Goal: Task Accomplishment & Management: Manage account settings

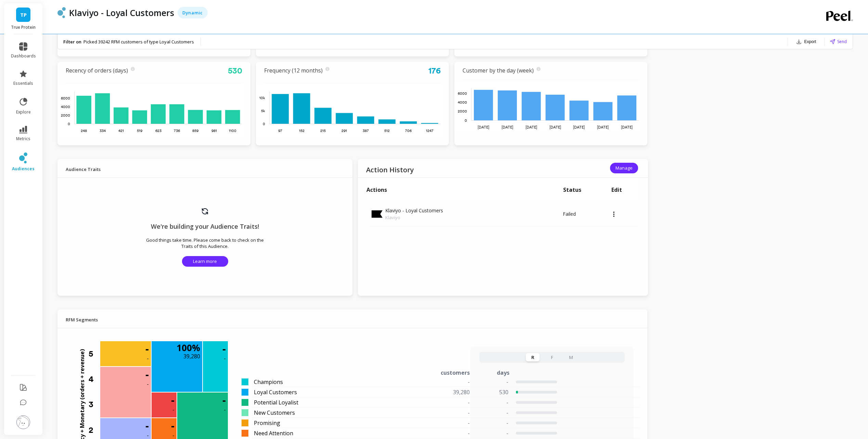
scroll to position [342, 0]
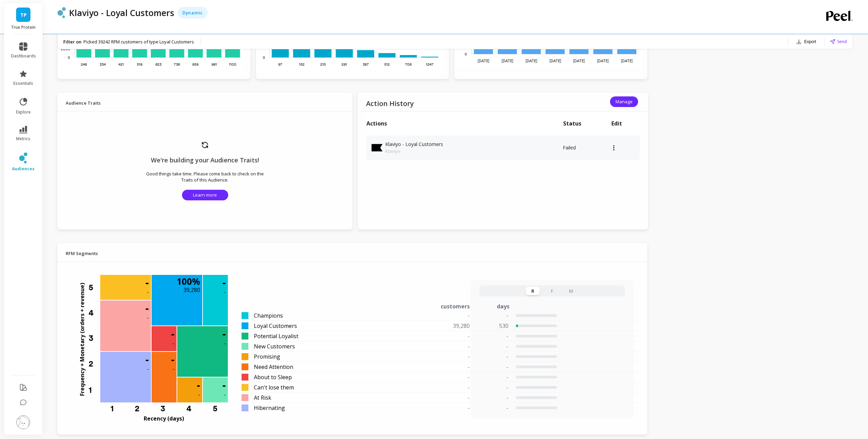
click at [611, 151] on td at bounding box center [625, 147] width 29 height 25
click at [617, 147] on div at bounding box center [625, 148] width 29 height 2
click at [625, 104] on span "Manage" at bounding box center [623, 102] width 17 height 7
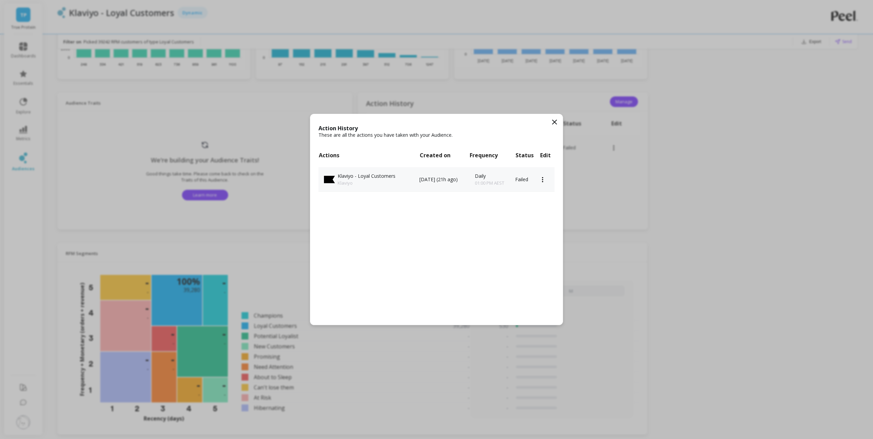
click at [545, 182] on td at bounding box center [547, 179] width 15 height 25
click at [542, 175] on td at bounding box center [547, 179] width 15 height 25
click at [543, 178] on icon at bounding box center [543, 179] width 2 height 5
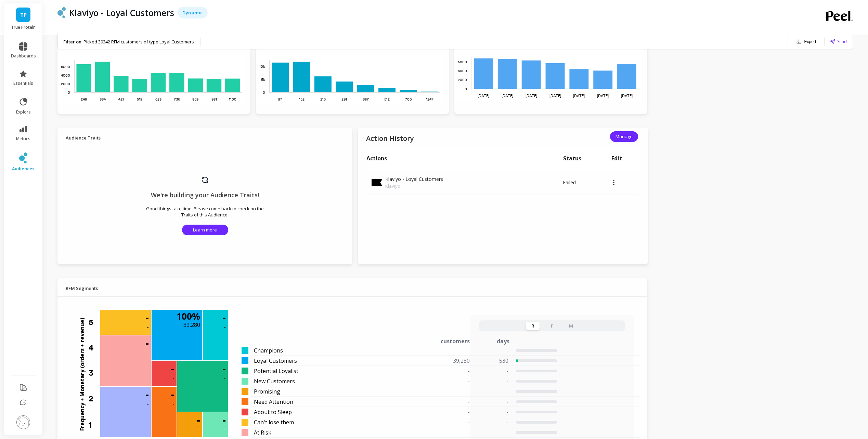
scroll to position [274, 0]
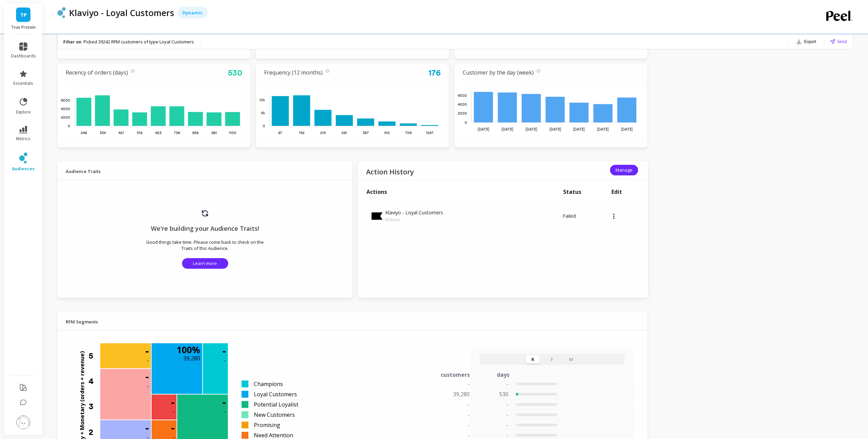
click at [834, 42] on icon at bounding box center [832, 41] width 5 height 5
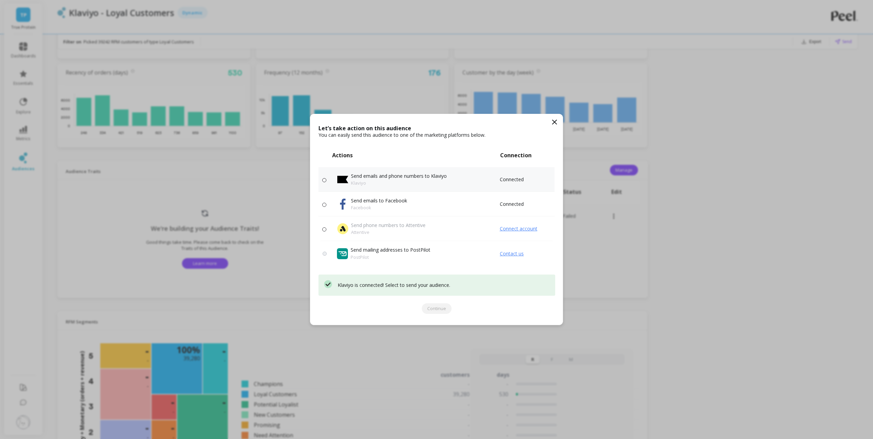
click at [418, 177] on p "Send emails and phone numbers to Klaviyo" at bounding box center [399, 176] width 96 height 7
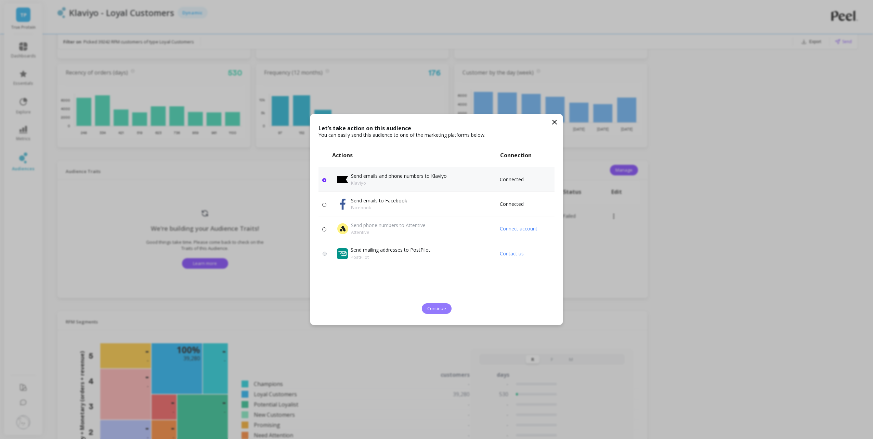
click at [440, 308] on span "Continue" at bounding box center [436, 309] width 19 height 7
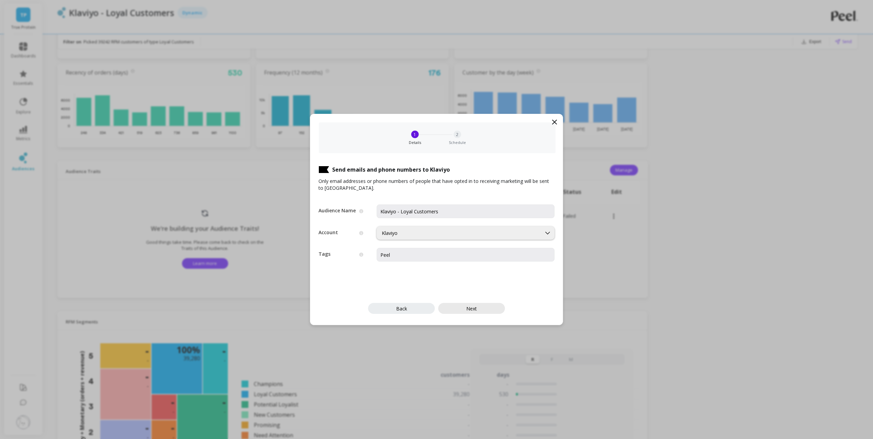
click at [474, 308] on span "Next" at bounding box center [471, 309] width 11 height 7
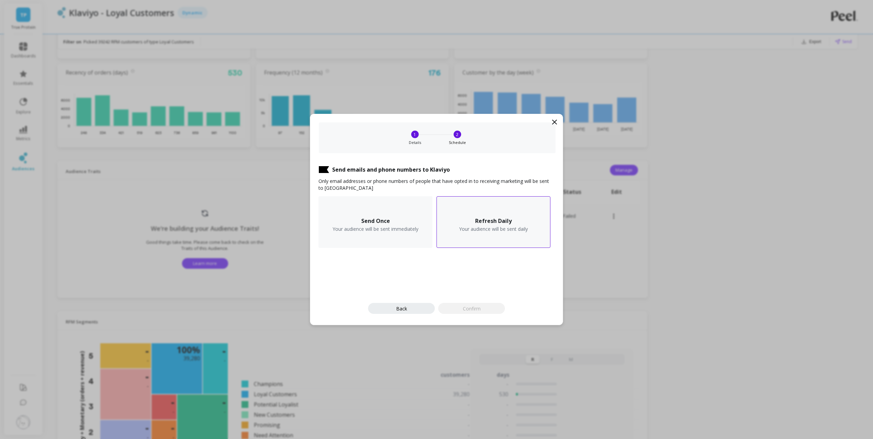
click at [492, 235] on div "Refresh Daily Your audience will be sent daily" at bounding box center [494, 222] width 114 height 52
click at [343, 273] on div "1:00" at bounding box center [338, 275] width 28 height 7
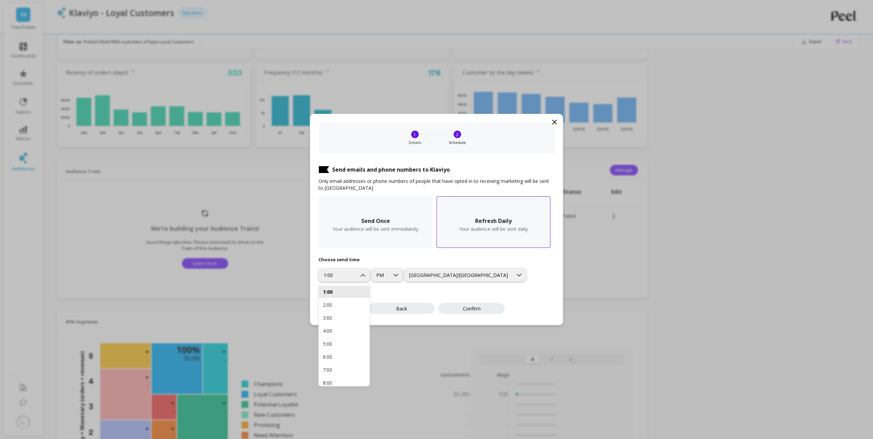
click at [447, 290] on div "Send emails and phone numbers to Klaviyo Only email addresses or phone numbers …" at bounding box center [436, 239] width 252 height 172
click at [386, 221] on h3 "Send Once" at bounding box center [375, 221] width 29 height 7
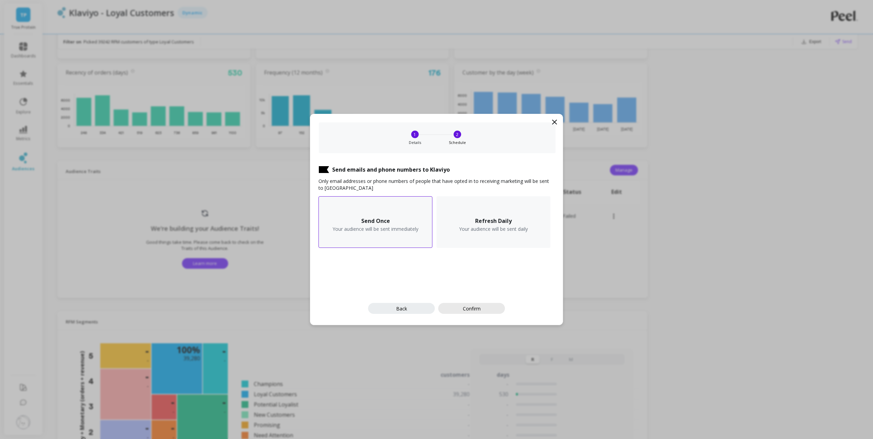
click at [484, 312] on button "Confirm" at bounding box center [471, 308] width 67 height 11
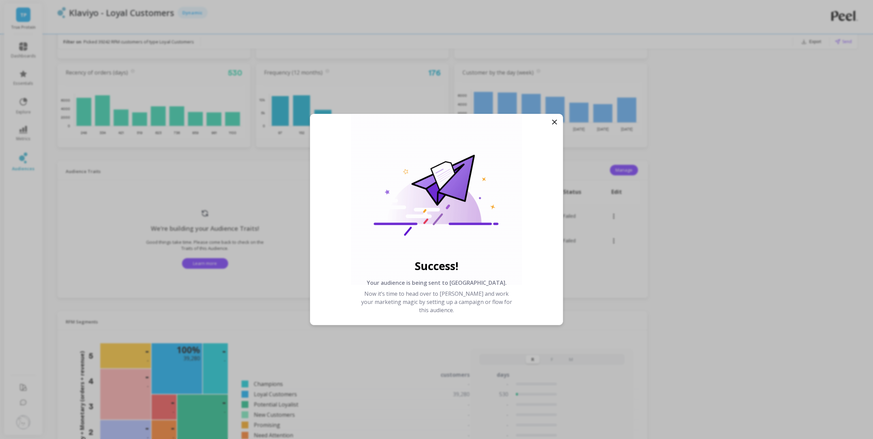
click at [552, 120] on icon at bounding box center [554, 122] width 8 height 8
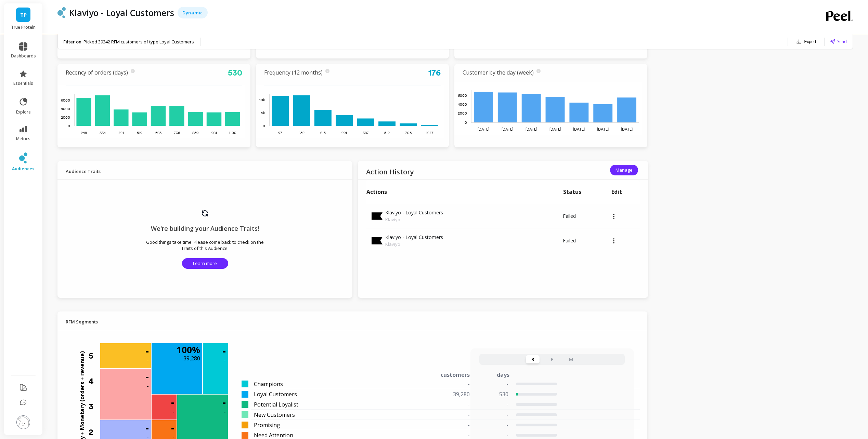
click at [743, 269] on div "TP True Protein dashboards essentials explore metrics audiences Klaviyo - Loyal…" at bounding box center [434, 298] width 868 height 1145
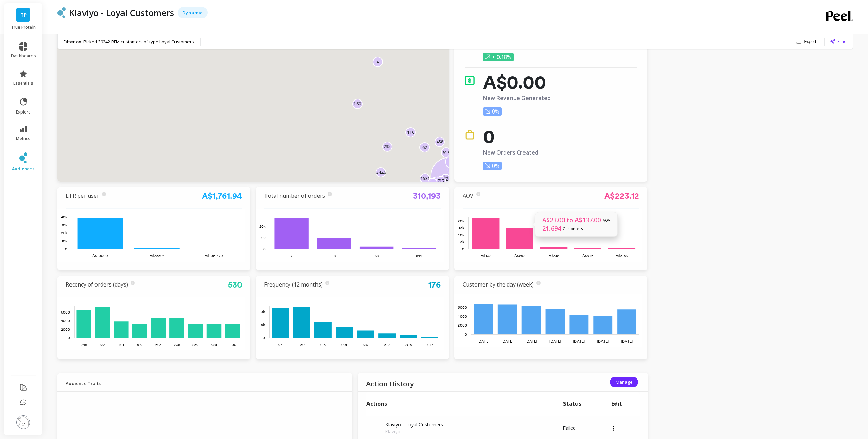
scroll to position [171, 0]
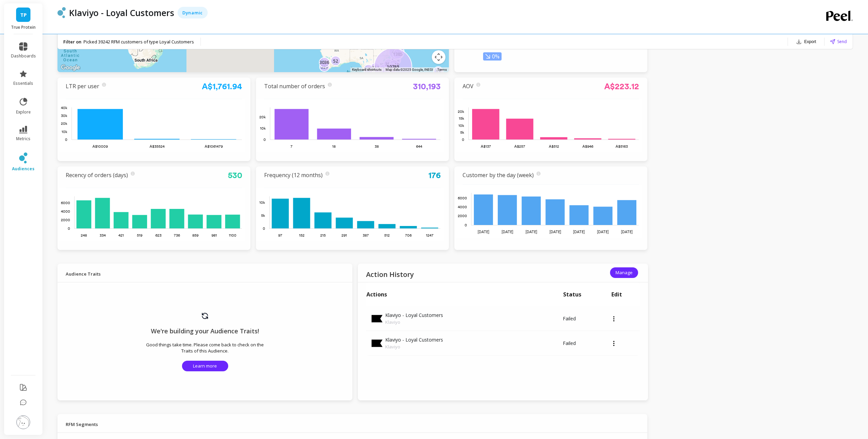
click at [21, 424] on img at bounding box center [23, 423] width 14 height 14
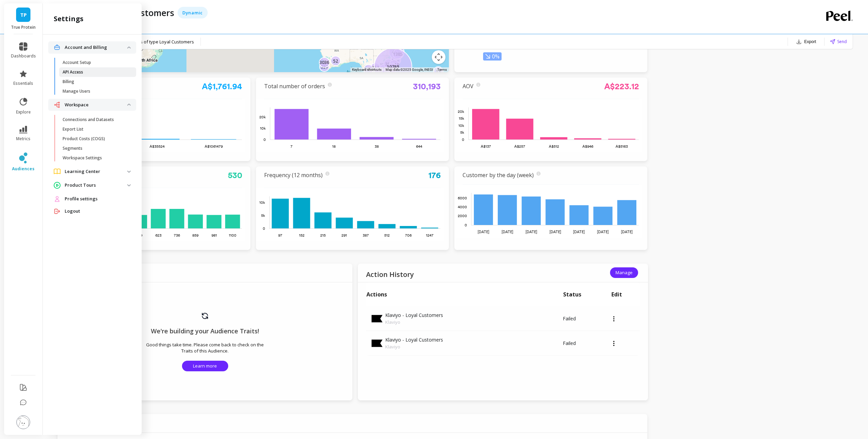
click at [82, 70] on p "API Access" at bounding box center [73, 71] width 21 height 5
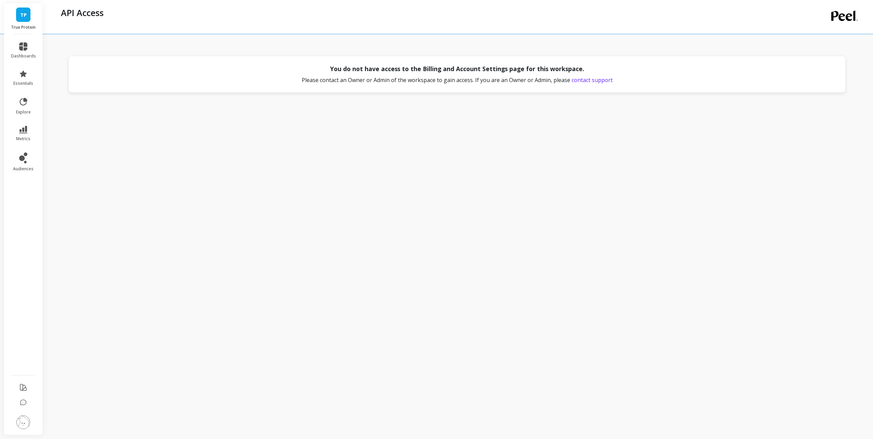
click at [550, 150] on div "You do not have access to the Billing and Account Settings page for this worksp…" at bounding box center [458, 217] width 802 height 425
click at [24, 168] on span "audiences" at bounding box center [23, 168] width 21 height 5
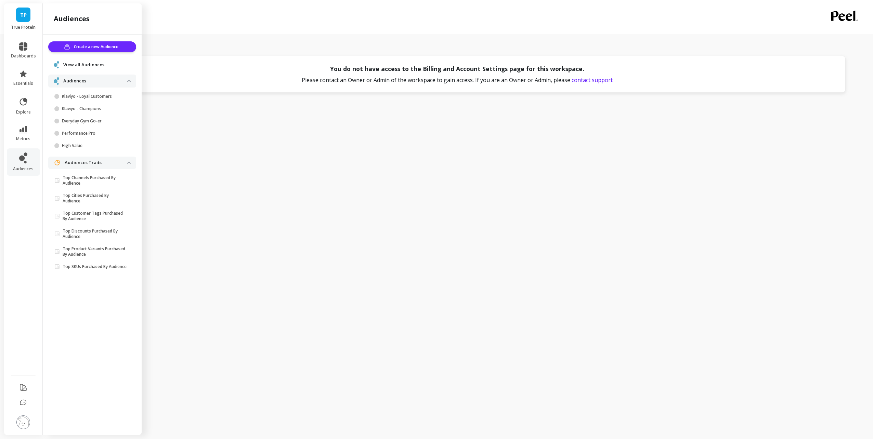
click at [77, 66] on span "View all Audiences" at bounding box center [83, 65] width 41 height 7
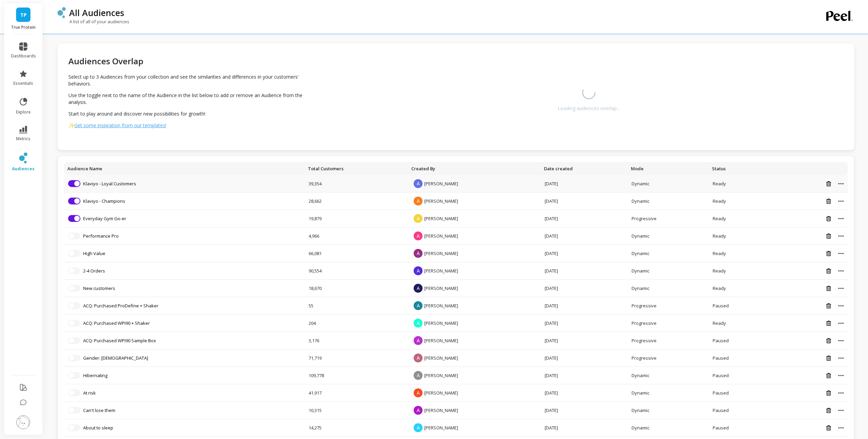
click at [843, 182] on div at bounding box center [808, 184] width 72 height 6
click at [840, 185] on div at bounding box center [808, 184] width 72 height 6
click at [840, 184] on icon at bounding box center [840, 184] width 5 height 2
click at [580, 101] on div "Loading audiences overlap..." at bounding box center [589, 96] width 62 height 41
click at [22, 433] on li at bounding box center [23, 423] width 39 height 24
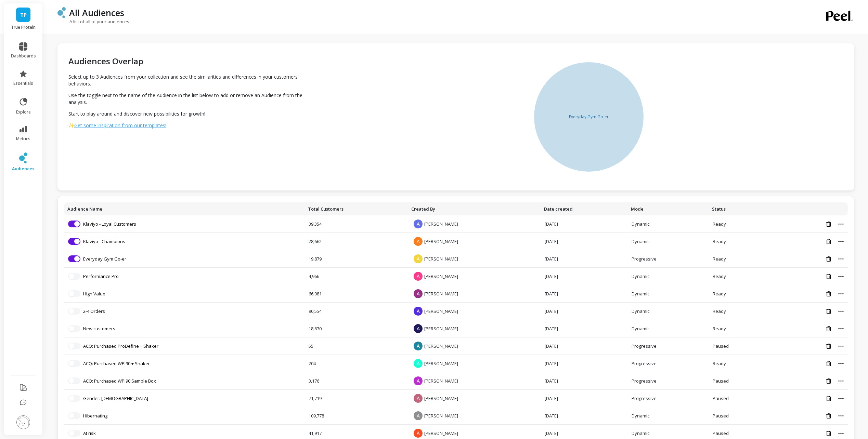
click at [24, 423] on img at bounding box center [23, 423] width 14 height 14
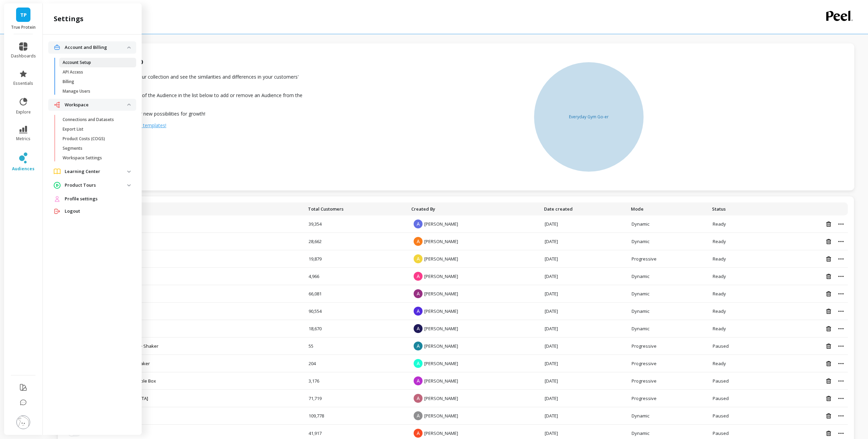
click at [90, 64] on p "Account Setup" at bounding box center [77, 62] width 28 height 5
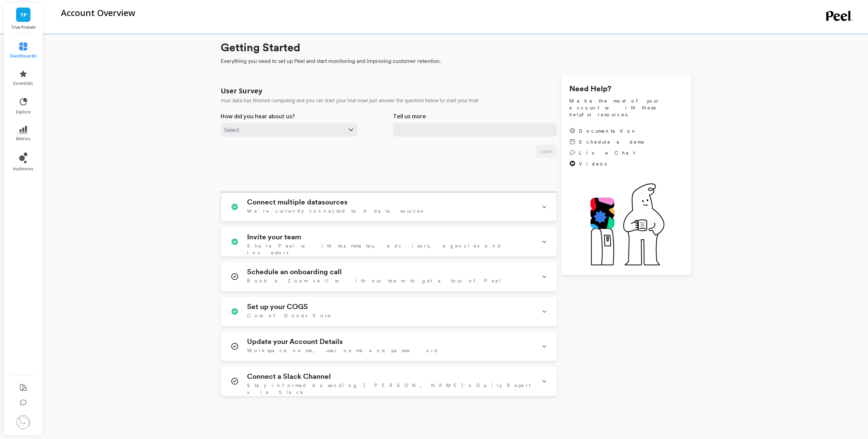
click at [424, 208] on div "Connect multiple datasources We're currently connected to 4 data sources" at bounding box center [390, 207] width 286 height 18
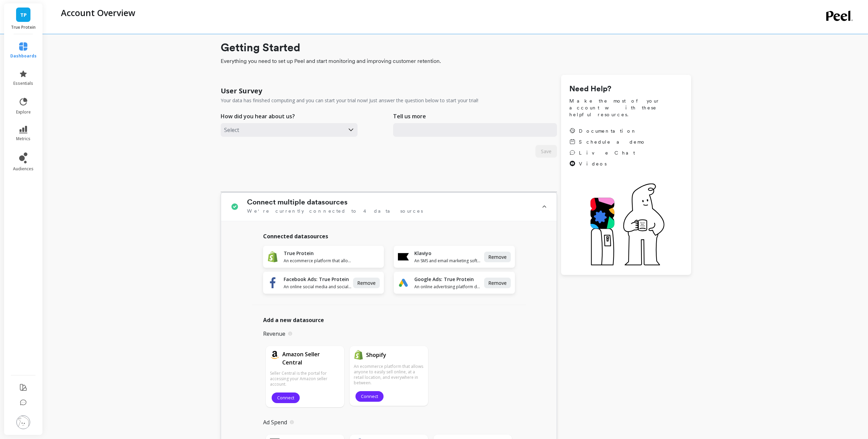
scroll to position [34, 0]
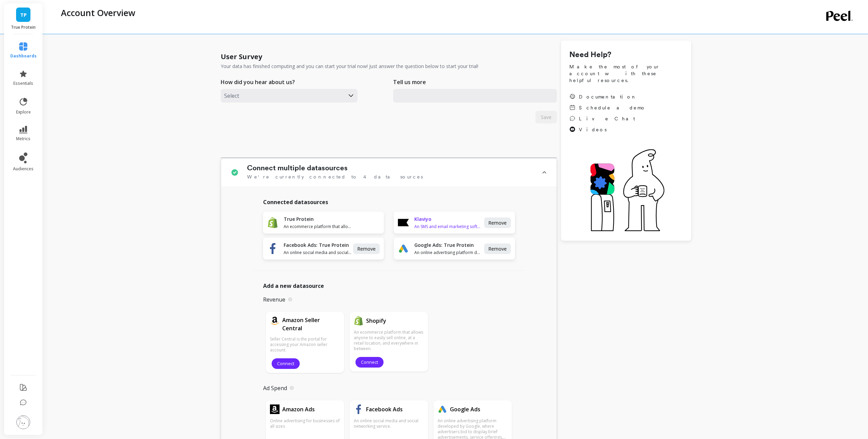
click at [431, 222] on h1 "Klaviyo" at bounding box center [448, 219] width 68 height 7
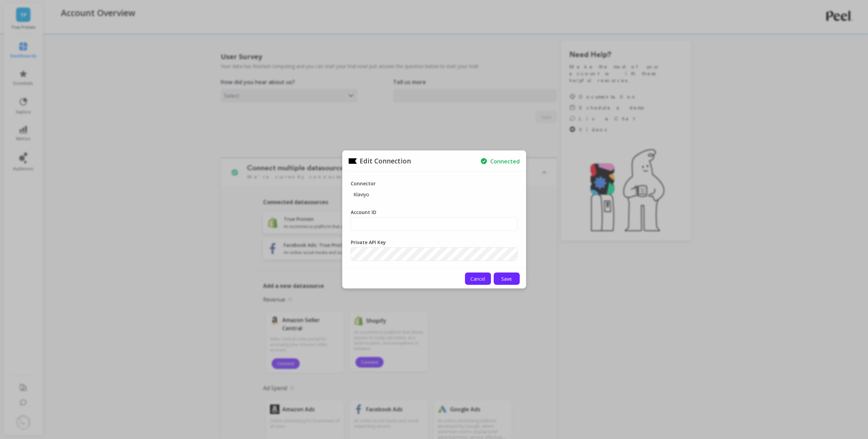
click at [482, 278] on span "Cancel" at bounding box center [477, 279] width 15 height 7
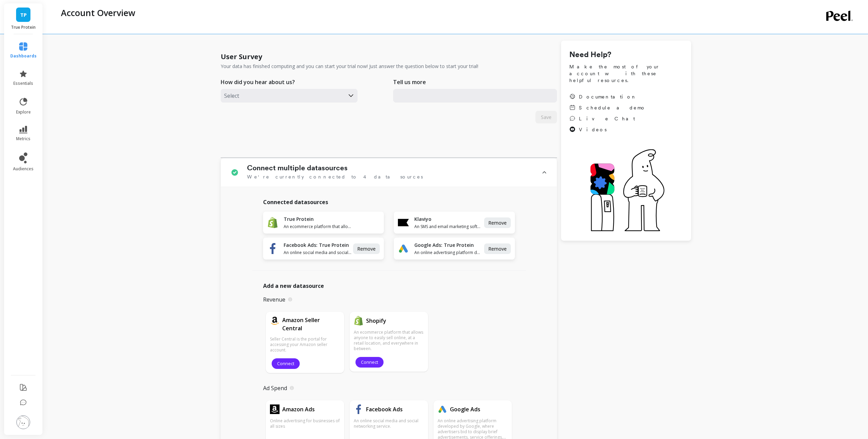
click at [28, 163] on link "audiences" at bounding box center [23, 162] width 26 height 19
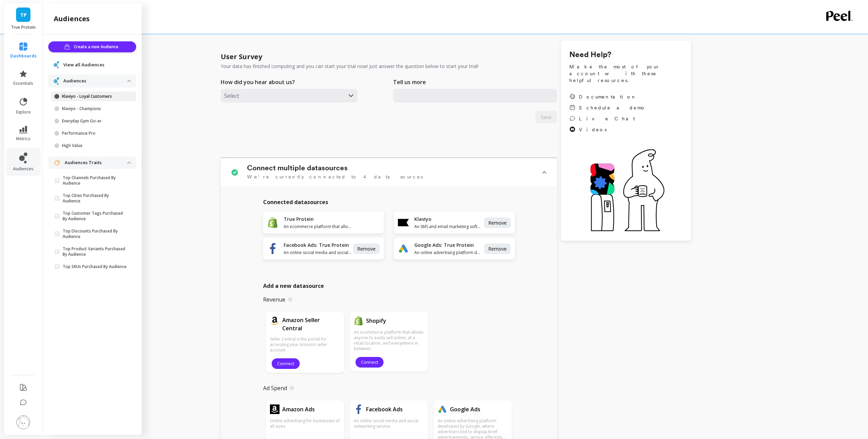
click at [92, 97] on p "Klaviyo - Loyal Customers" at bounding box center [94, 96] width 65 height 5
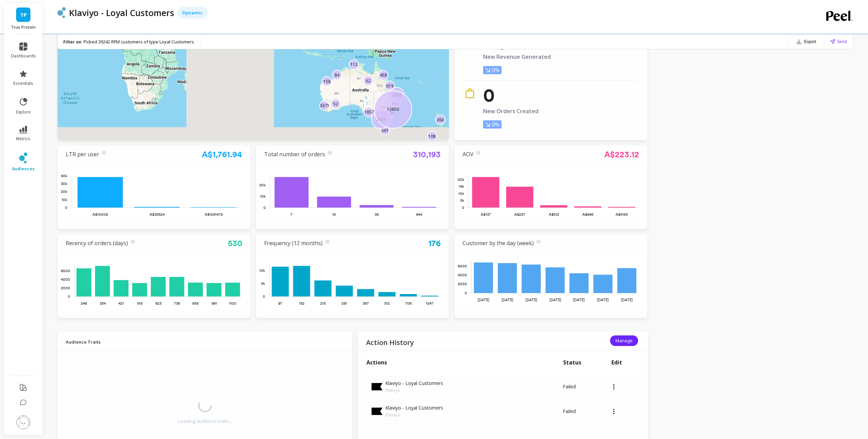
scroll to position [205, 0]
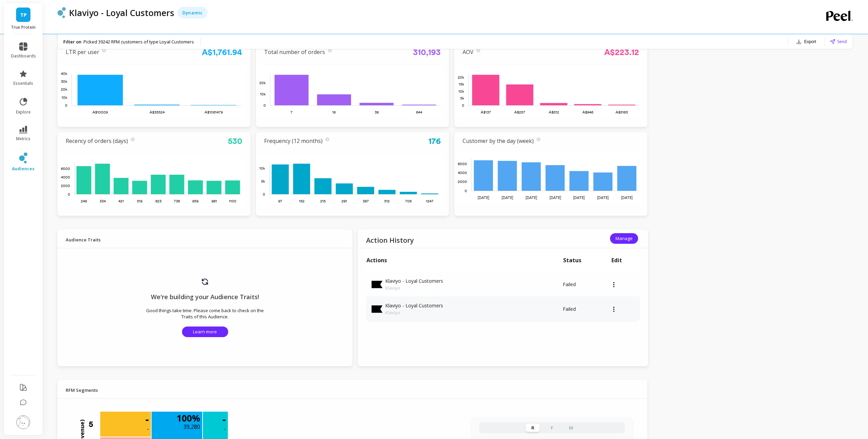
click at [616, 310] on div at bounding box center [625, 310] width 29 height 2
click at [724, 292] on div "TP True Protein dashboards essentials explore metrics audiences Klaviyo - Loyal…" at bounding box center [434, 367] width 868 height 1145
click at [617, 309] on div at bounding box center [625, 310] width 29 height 2
click at [630, 239] on span "Manage" at bounding box center [623, 238] width 17 height 7
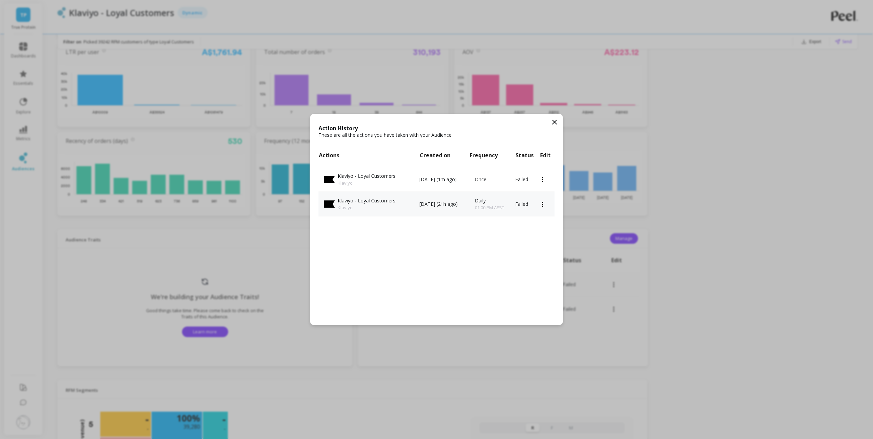
click at [544, 204] on div at bounding box center [547, 205] width 15 height 2
click at [506, 259] on div "Action History These are all the actions you have taken with your Audience. Act…" at bounding box center [436, 219] width 252 height 211
click at [545, 179] on div at bounding box center [547, 180] width 15 height 2
drag, startPoint x: 543, startPoint y: 186, endPoint x: 535, endPoint y: 250, distance: 65.1
click at [535, 250] on div "Action History These are all the actions you have taken with your Audience. Act…" at bounding box center [436, 219] width 252 height 211
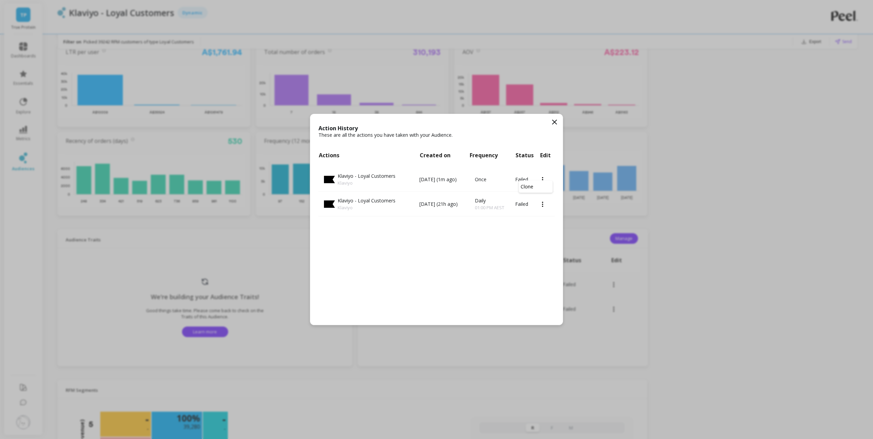
click at [537, 236] on div "Action History These are all the actions you have taken with your Audience. Act…" at bounding box center [436, 219] width 252 height 211
click at [542, 201] on td at bounding box center [547, 204] width 15 height 25
click at [543, 205] on icon at bounding box center [542, 204] width 1 height 5
drag, startPoint x: 512, startPoint y: 244, endPoint x: 529, endPoint y: 198, distance: 48.6
click at [513, 243] on div "Action History These are all the actions you have taken with your Audience. Act…" at bounding box center [436, 219] width 252 height 211
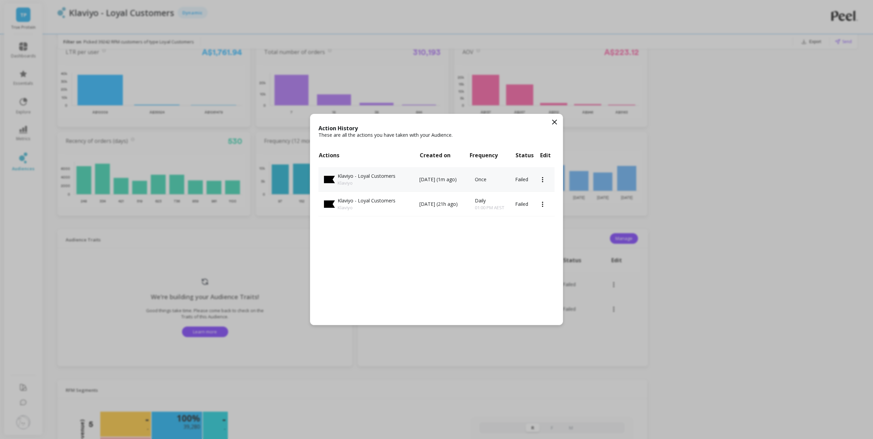
click at [543, 180] on icon at bounding box center [542, 179] width 1 height 5
click at [463, 255] on div "Action History These are all the actions you have taken with your Audience. Act…" at bounding box center [436, 219] width 252 height 211
click at [524, 179] on td "Failed" at bounding box center [527, 179] width 25 height 25
click at [552, 123] on icon at bounding box center [554, 122] width 8 height 8
